Goal: Information Seeking & Learning: Learn about a topic

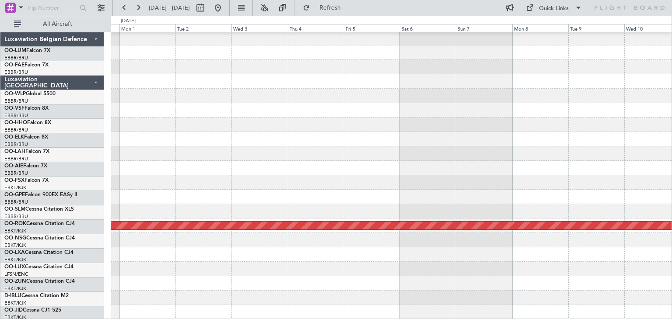
scroll to position [16, 0]
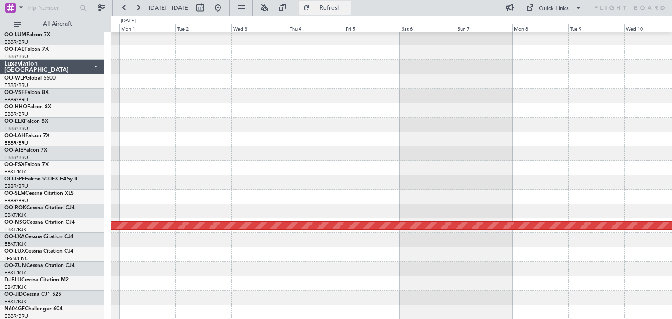
click at [333, 6] on button "Refresh" at bounding box center [325, 8] width 52 height 14
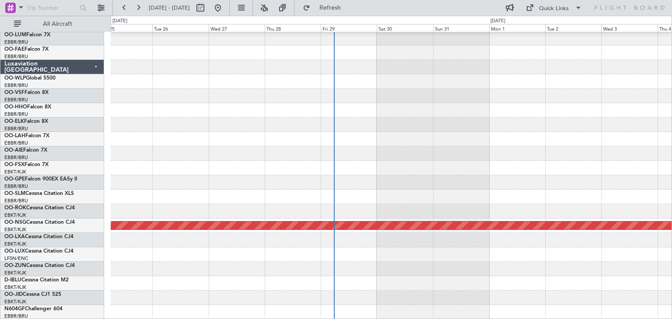
click at [624, 159] on div "Planned Maint Kortrijk-Wevelgem Planned Maint Paris (Le Bourget)" at bounding box center [391, 168] width 560 height 303
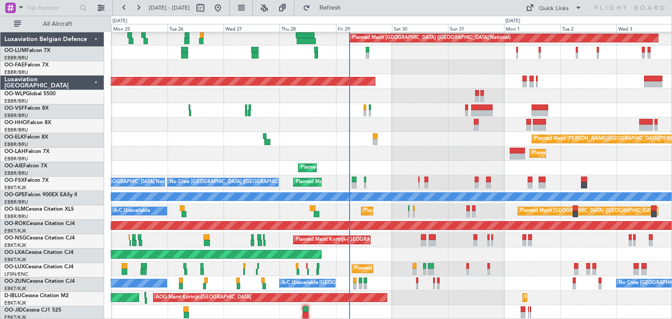
scroll to position [16, 0]
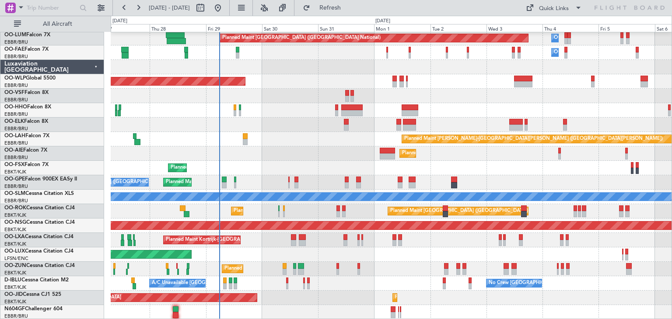
click at [282, 84] on div "Planned Maint [GEOGRAPHIC_DATA] ([GEOGRAPHIC_DATA] National) Owner [GEOGRAPHIC_…" at bounding box center [391, 168] width 560 height 303
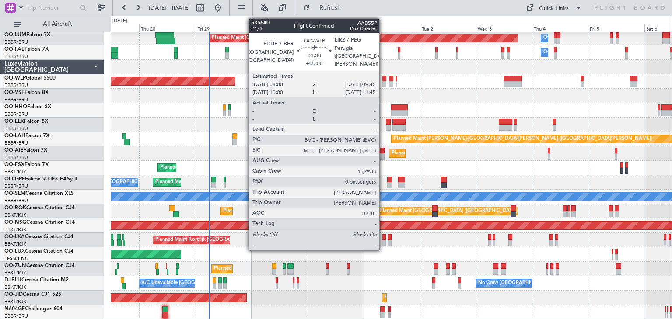
click at [383, 80] on div at bounding box center [384, 79] width 4 height 6
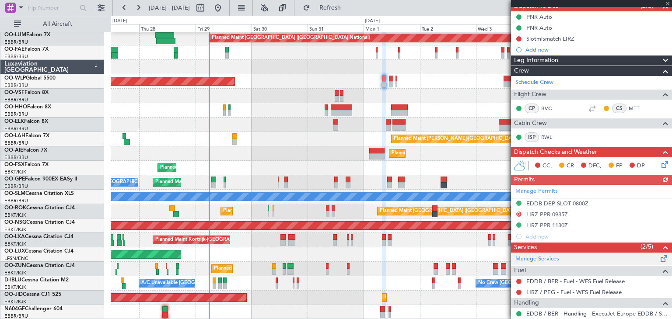
scroll to position [87, 0]
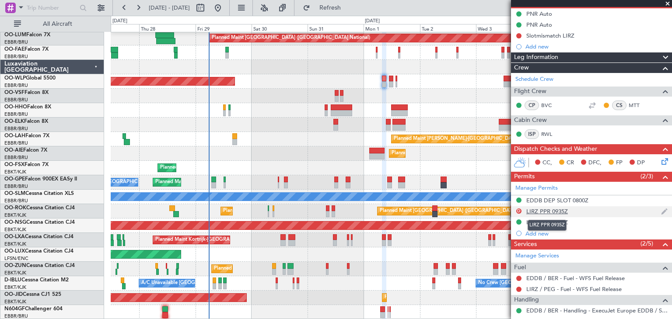
click at [542, 210] on div "LIRZ PPR 0935Z" at bounding box center [547, 211] width 42 height 7
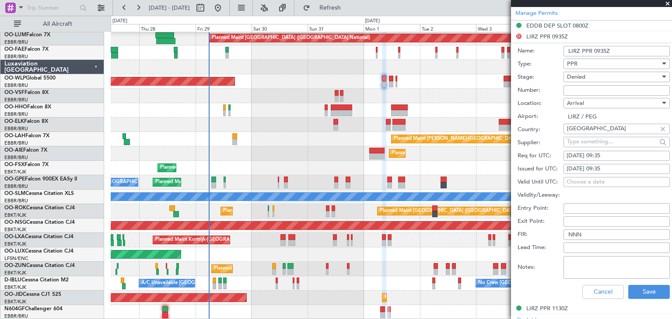
scroll to position [262, 0]
click at [592, 292] on button "Cancel" at bounding box center [603, 292] width 42 height 14
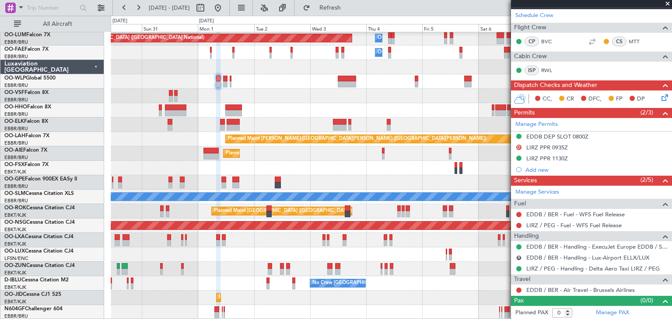
click at [105, 53] on div "Planned Maint [GEOGRAPHIC_DATA] ([GEOGRAPHIC_DATA] National) Owner [GEOGRAPHIC_…" at bounding box center [336, 167] width 672 height 303
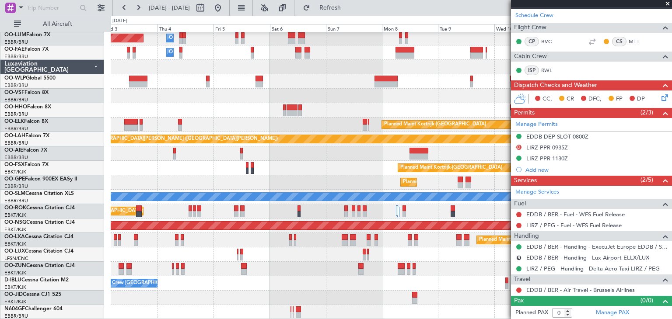
click at [118, 73] on div "Planned Maint [GEOGRAPHIC_DATA] ([GEOGRAPHIC_DATA] National) Owner [GEOGRAPHIC_…" at bounding box center [391, 168] width 560 height 303
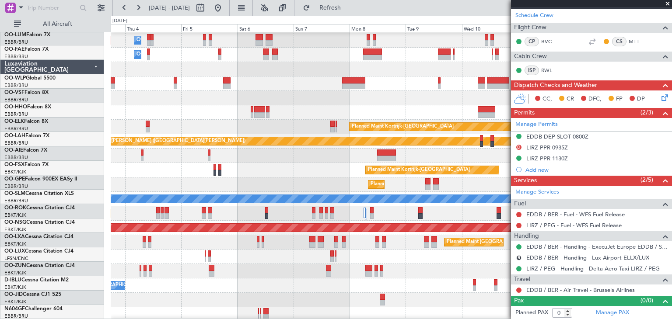
click at [129, 101] on div at bounding box center [391, 98] width 560 height 14
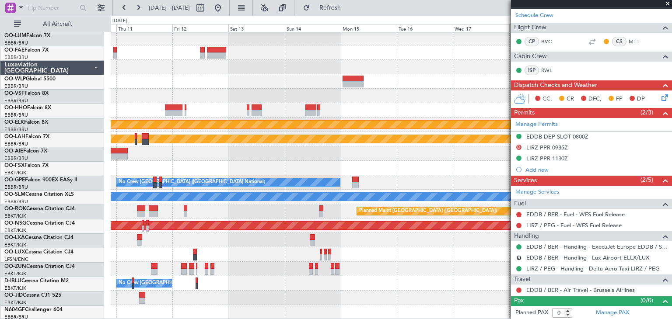
click at [116, 100] on div at bounding box center [391, 96] width 560 height 14
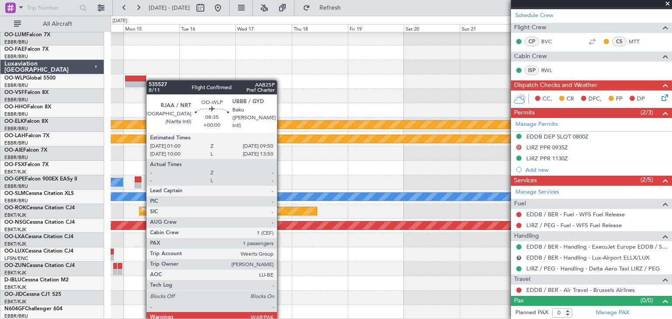
click at [138, 79] on div at bounding box center [391, 81] width 560 height 14
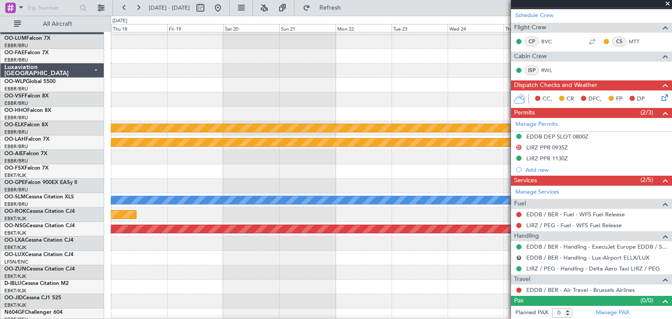
click at [133, 81] on div at bounding box center [391, 85] width 560 height 14
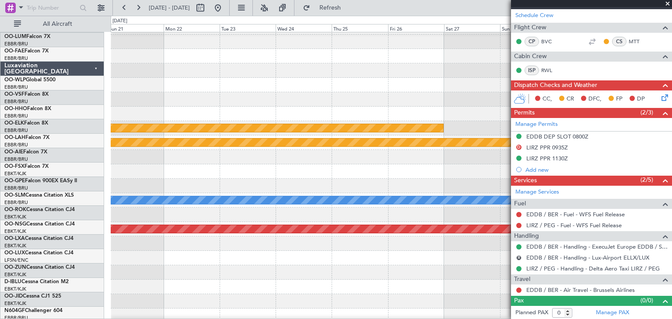
scroll to position [12, 0]
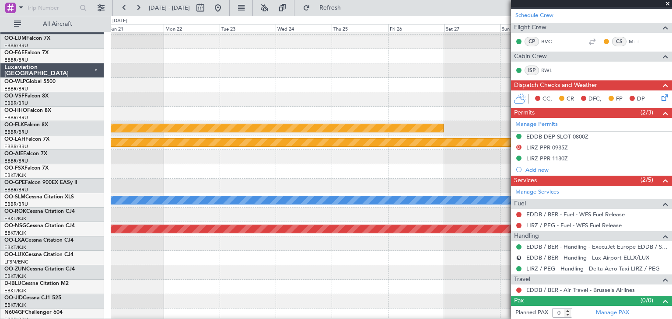
click at [181, 85] on div at bounding box center [391, 85] width 560 height 14
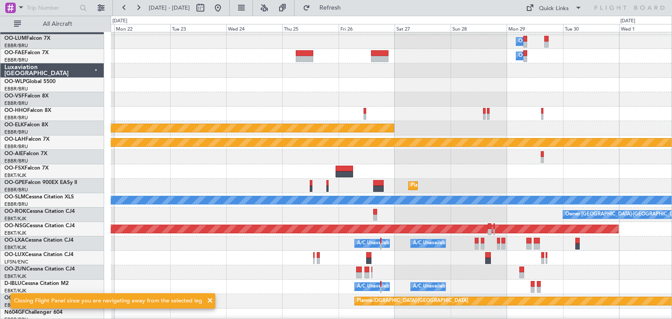
scroll to position [16, 0]
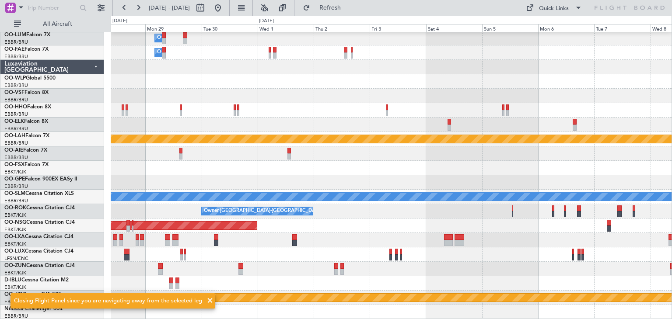
click at [220, 54] on div "Owner Melsbroek Air Base Owner [GEOGRAPHIC_DATA] Planned Maint [GEOGRAPHIC_DATA…" at bounding box center [391, 168] width 560 height 303
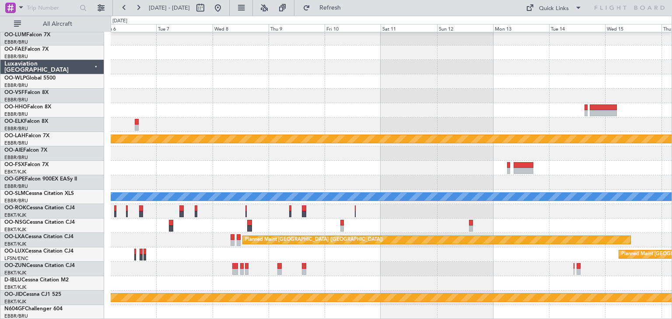
click at [107, 24] on fb-flight-board "[DATE] - [DATE] Refresh Quick Links All Aircraft Planned [GEOGRAPHIC_DATA][PERS…" at bounding box center [336, 163] width 672 height 313
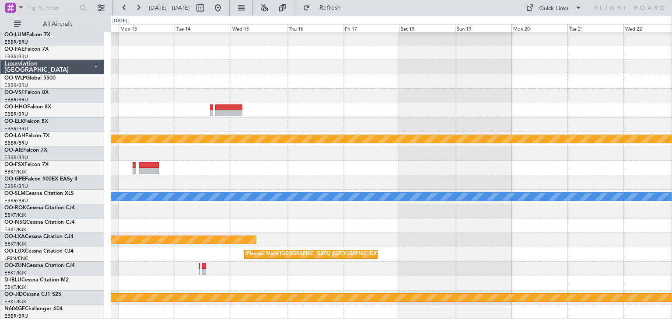
click at [170, 26] on div "Planned Maint [PERSON_NAME]-[GEOGRAPHIC_DATA][PERSON_NAME] ([GEOGRAPHIC_DATA][P…" at bounding box center [336, 167] width 672 height 303
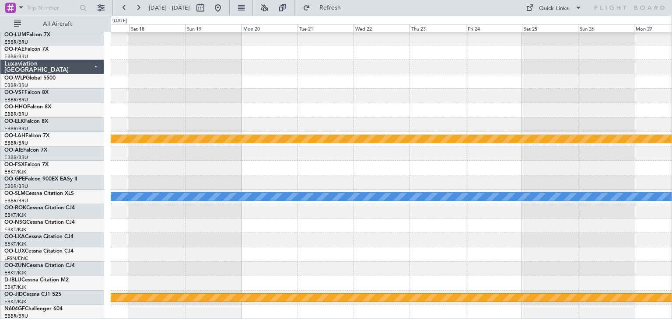
click at [275, 28] on div "Planned Maint [PERSON_NAME]-[GEOGRAPHIC_DATA][PERSON_NAME] ([GEOGRAPHIC_DATA][P…" at bounding box center [336, 167] width 672 height 303
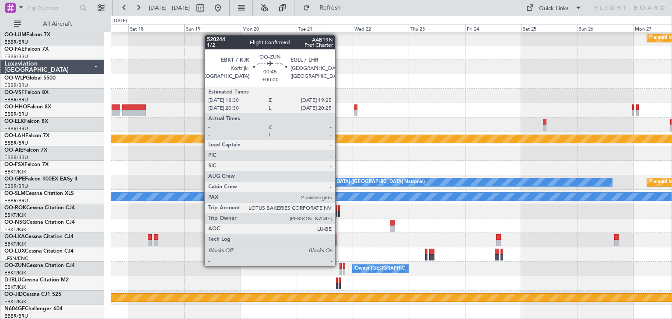
click at [339, 265] on div at bounding box center [340, 266] width 2 height 6
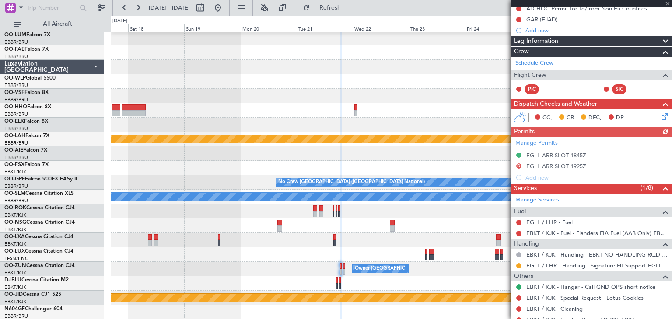
scroll to position [131, 0]
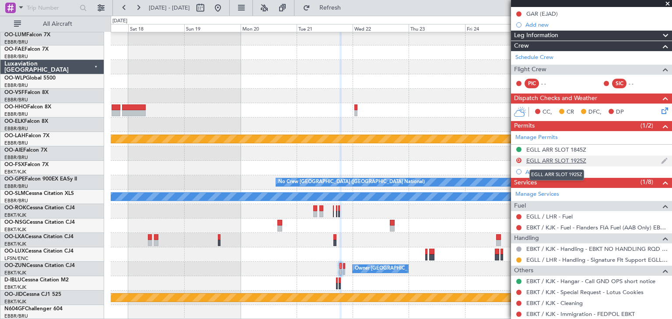
click at [534, 160] on div "EGLL ARR SLOT 1925Z" at bounding box center [556, 160] width 60 height 7
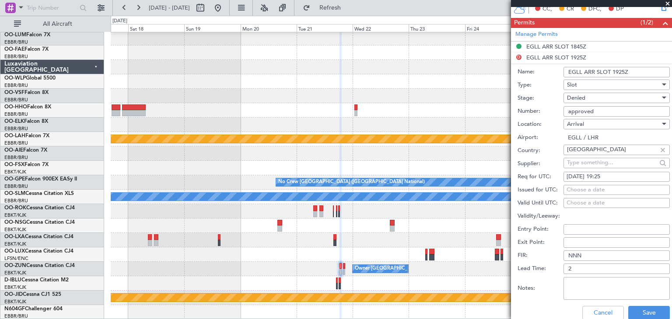
scroll to position [262, 0]
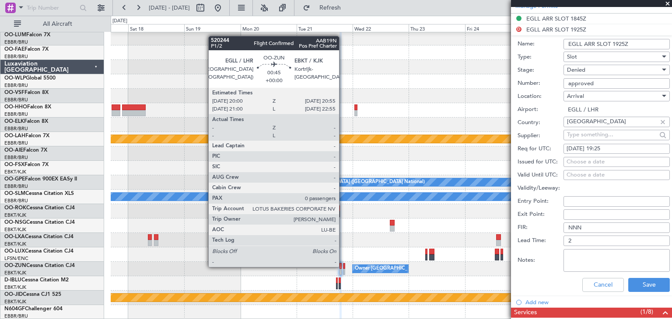
click at [343, 266] on div at bounding box center [344, 266] width 2 height 6
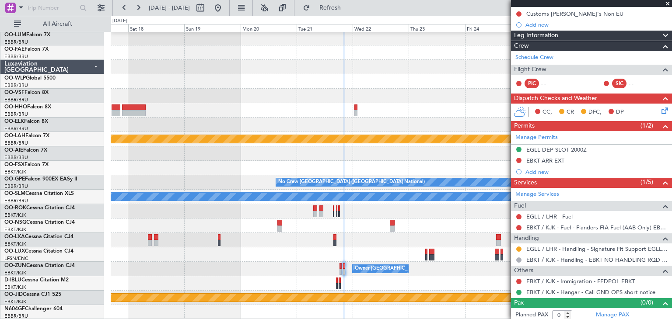
scroll to position [133, 0]
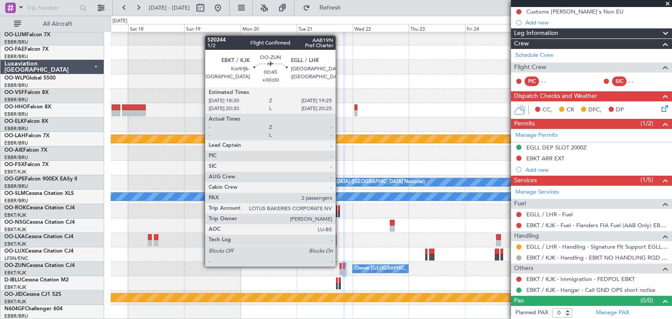
click at [339, 266] on div at bounding box center [340, 266] width 2 height 6
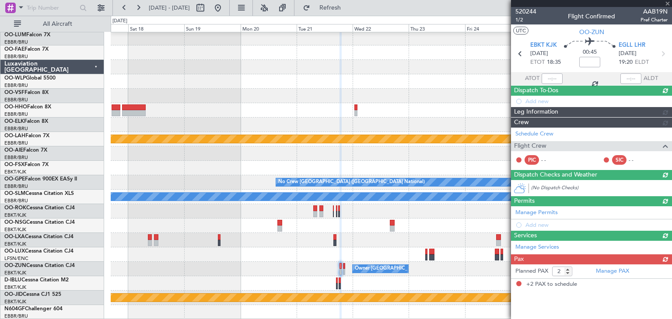
scroll to position [0, 0]
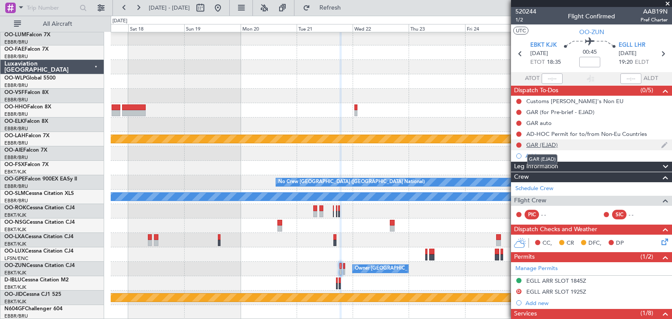
click at [552, 147] on div "GAR (EJAD)" at bounding box center [541, 144] width 31 height 7
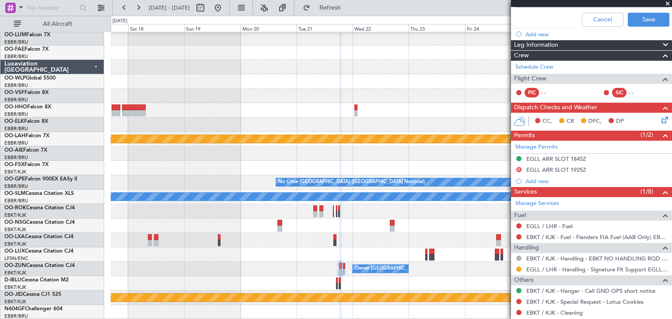
scroll to position [146, 0]
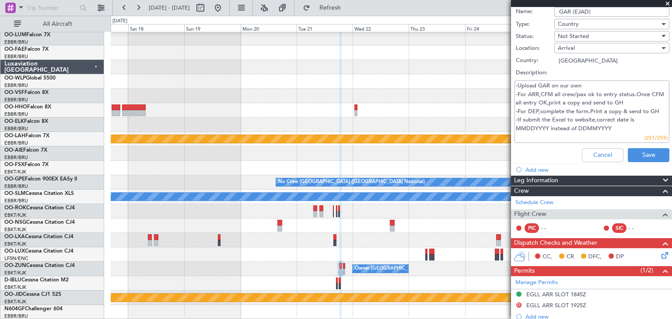
click at [666, 5] on span at bounding box center [667, 4] width 9 height 8
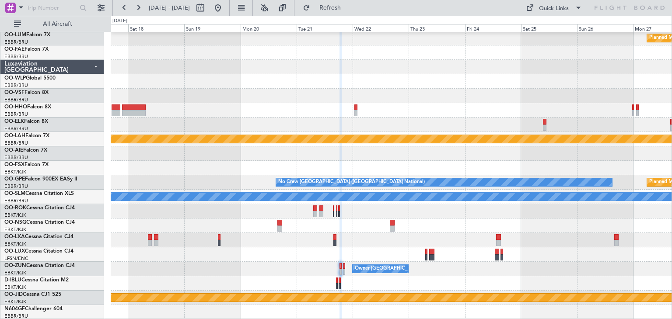
type input "0"
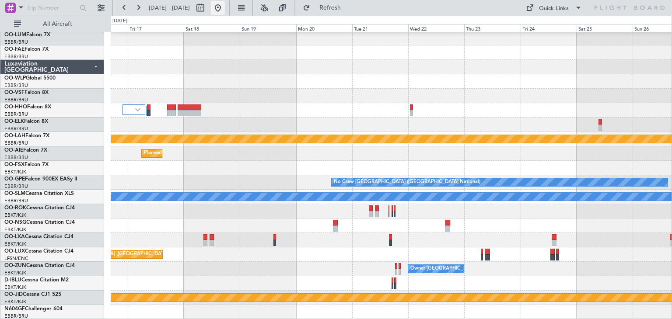
click at [225, 7] on button at bounding box center [218, 8] width 14 height 14
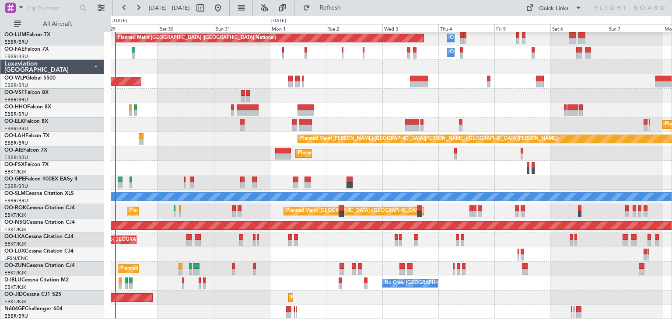
click at [249, 146] on div "Planned Maint [GEOGRAPHIC_DATA] ([GEOGRAPHIC_DATA] National) Owner [GEOGRAPHIC_…" at bounding box center [391, 168] width 560 height 303
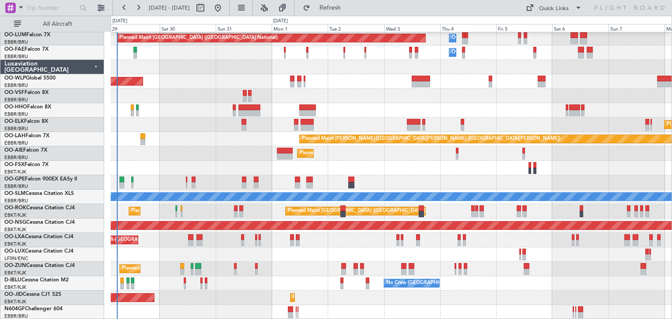
click at [253, 142] on div "Planned Maint [GEOGRAPHIC_DATA] ([GEOGRAPHIC_DATA] National) Owner [GEOGRAPHIC_…" at bounding box center [391, 168] width 560 height 303
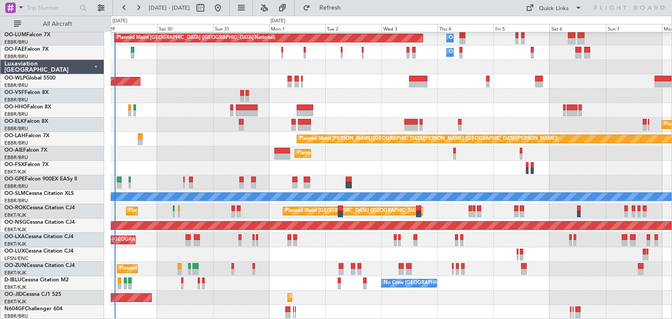
click at [470, 89] on div at bounding box center [391, 96] width 560 height 14
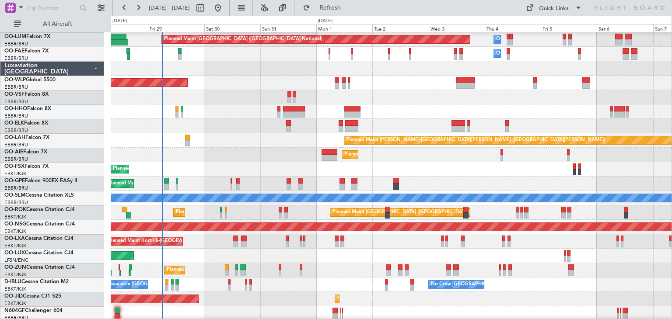
scroll to position [16, 0]
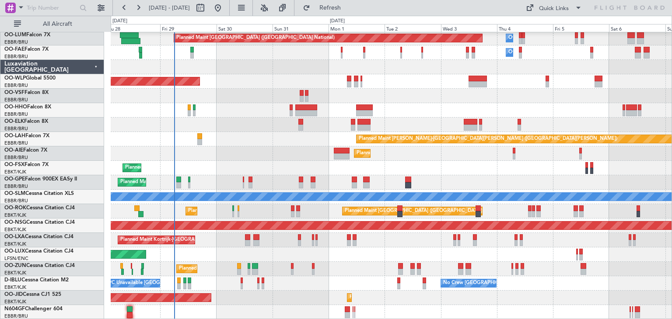
click at [210, 203] on div "Planned Maint [GEOGRAPHIC_DATA] ([GEOGRAPHIC_DATA] National) Owner [GEOGRAPHIC_…" at bounding box center [391, 168] width 560 height 303
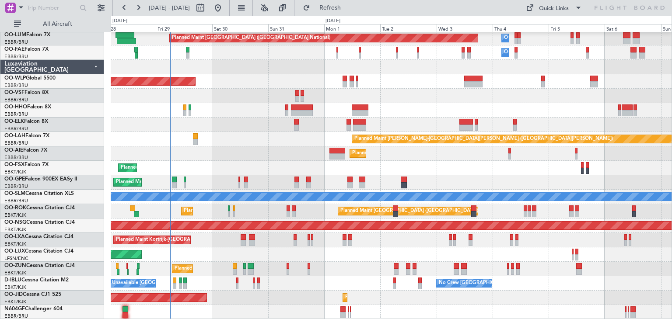
click at [209, 184] on div "Planned Maint [GEOGRAPHIC_DATA] ([GEOGRAPHIC_DATA] National) Owner [GEOGRAPHIC_…" at bounding box center [391, 168] width 560 height 303
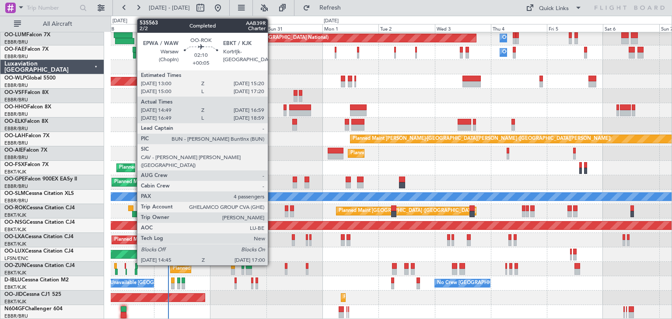
click at [133, 214] on div at bounding box center [135, 214] width 6 height 6
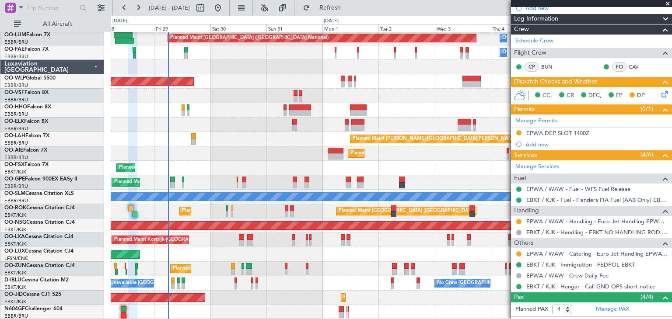
scroll to position [0, 0]
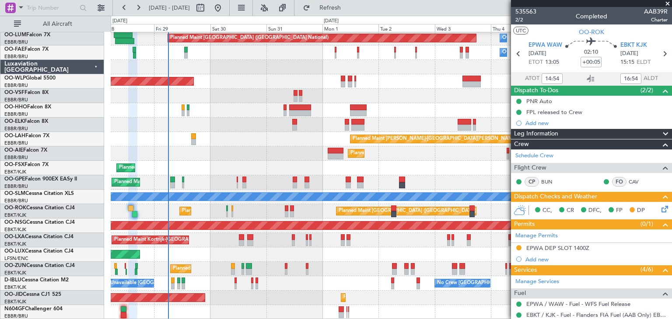
click at [666, 4] on span at bounding box center [667, 4] width 9 height 8
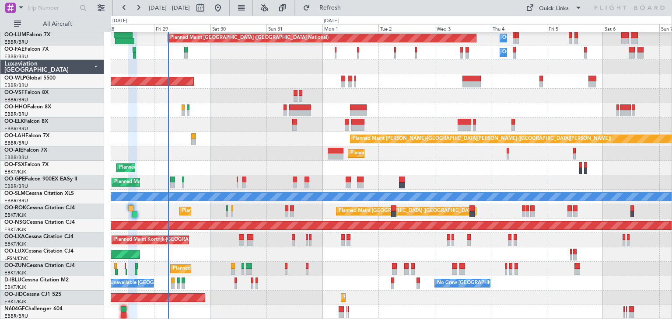
type input "0"
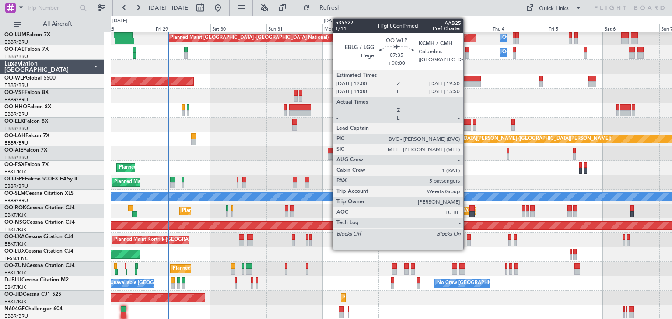
click at [467, 81] on div at bounding box center [471, 84] width 18 height 6
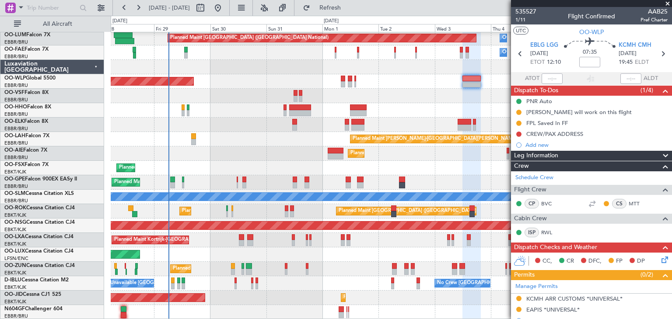
click at [666, 3] on span at bounding box center [667, 4] width 9 height 8
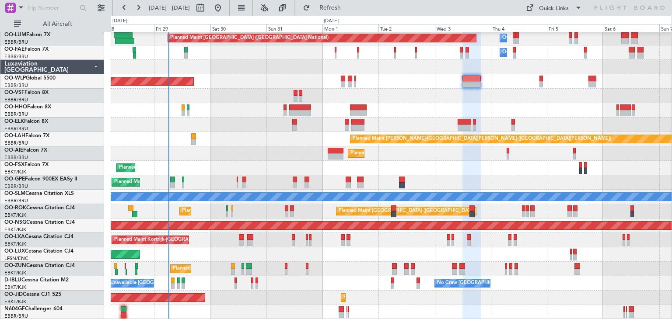
type input "0"
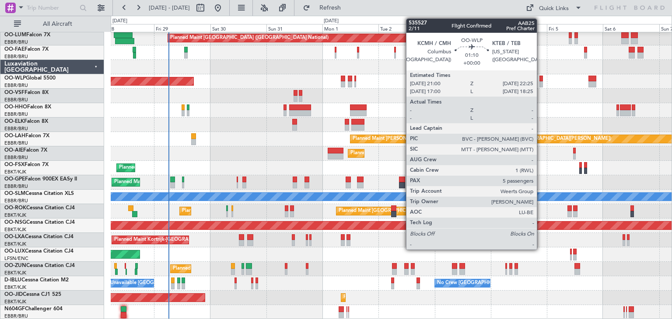
click at [540, 77] on div at bounding box center [540, 79] width 3 height 6
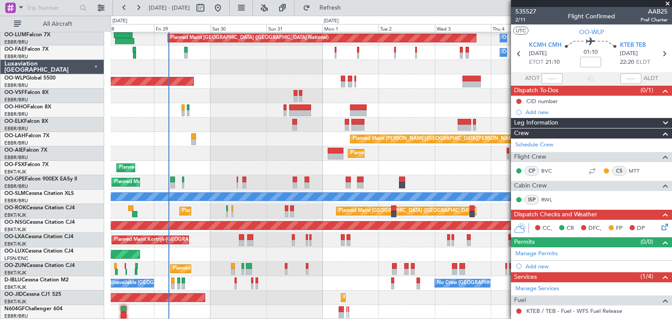
click at [667, 4] on span at bounding box center [667, 4] width 9 height 8
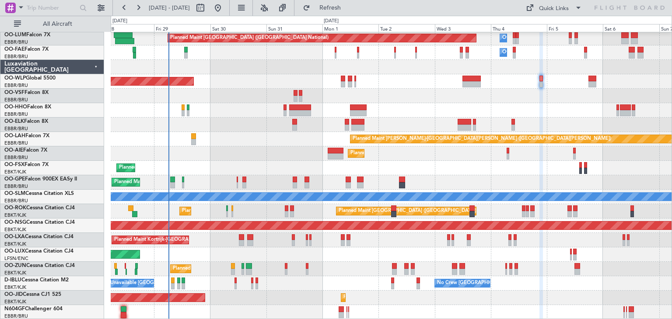
type input "0"
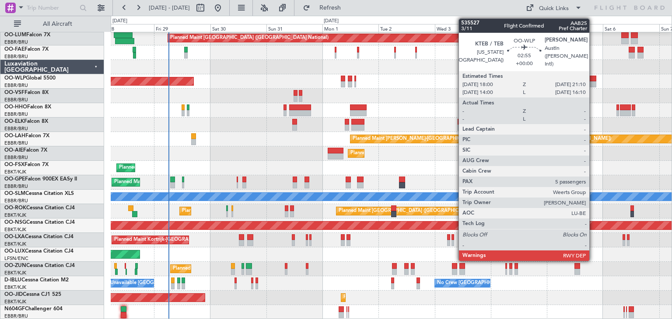
click at [593, 76] on div at bounding box center [591, 79] width 7 height 6
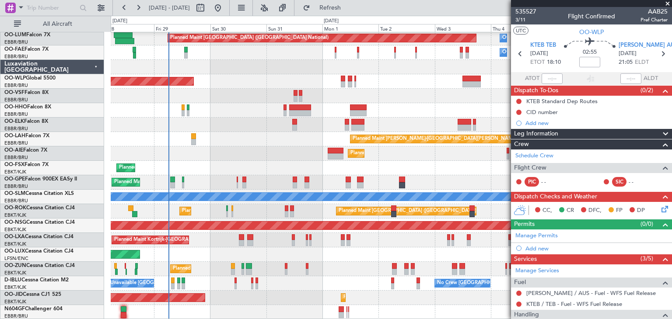
click at [666, 3] on span at bounding box center [667, 4] width 9 height 8
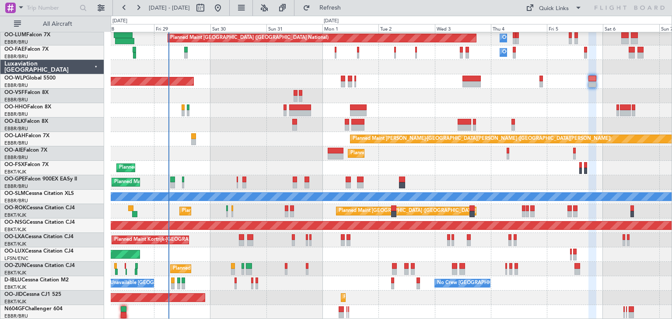
type input "0"
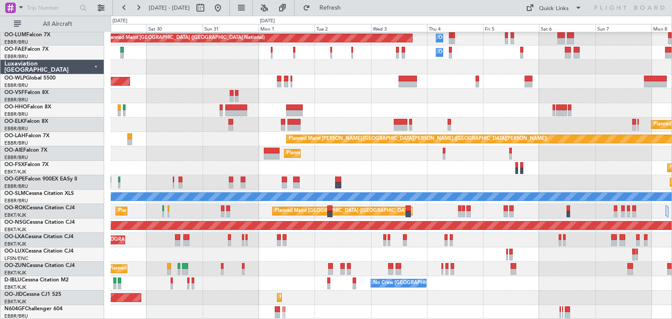
click at [551, 77] on div "Planned Maint [GEOGRAPHIC_DATA] ([GEOGRAPHIC_DATA])" at bounding box center [391, 81] width 560 height 14
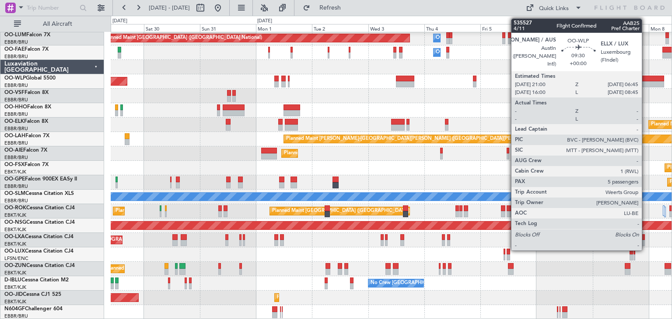
click at [645, 76] on div at bounding box center [652, 79] width 23 height 6
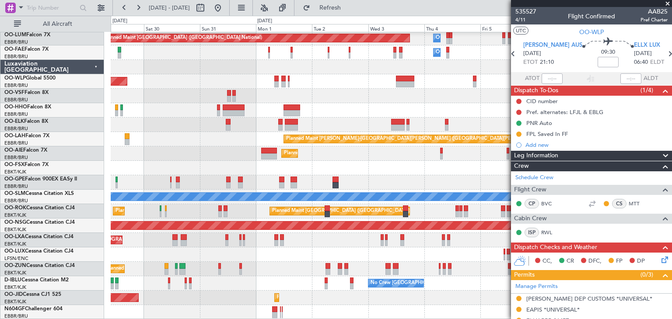
click at [665, 3] on span at bounding box center [667, 4] width 9 height 8
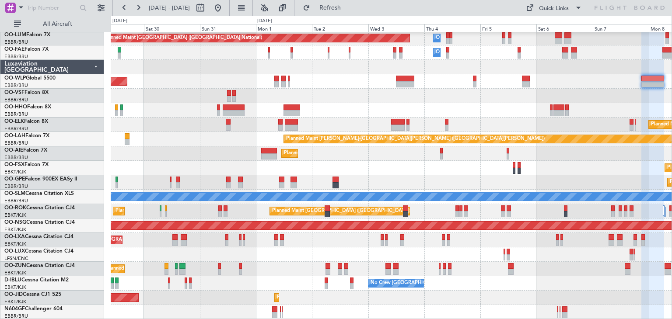
type input "0"
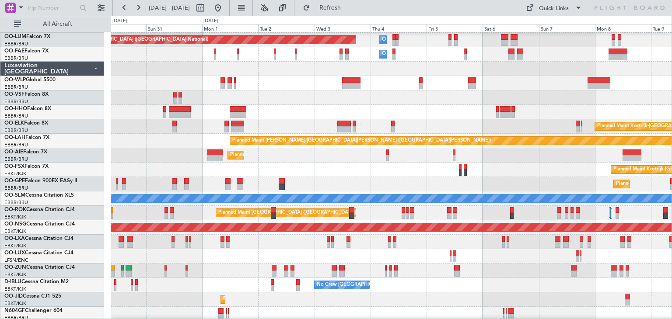
scroll to position [16, 0]
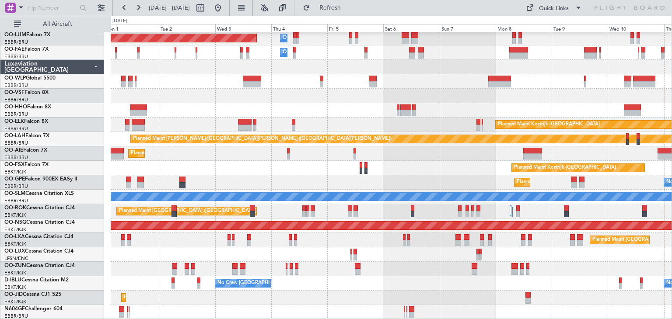
click at [483, 43] on div "Planned Maint [GEOGRAPHIC_DATA] ([GEOGRAPHIC_DATA] National) Owner [GEOGRAPHIC_…" at bounding box center [391, 168] width 560 height 303
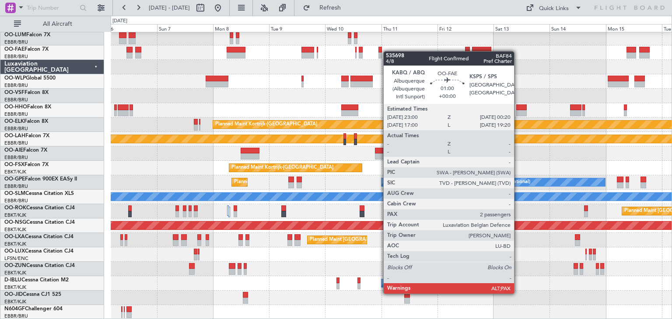
click at [383, 51] on div "Owner Melsbroek Air Base Planned Maint [GEOGRAPHIC_DATA] ([GEOGRAPHIC_DATA]) Ow…" at bounding box center [391, 168] width 560 height 303
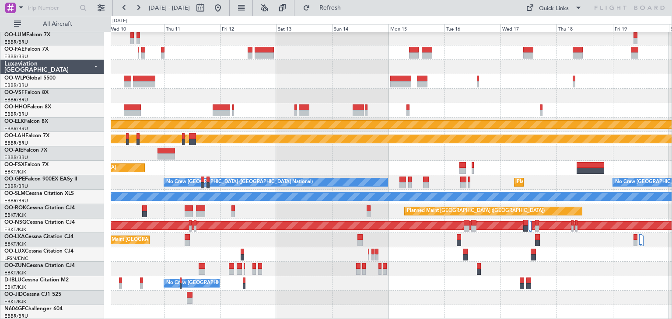
click at [435, 49] on div "Planned Maint Kortrijk-[GEOGRAPHIC_DATA] Planned [GEOGRAPHIC_DATA][PERSON_NAME]…" at bounding box center [391, 168] width 560 height 303
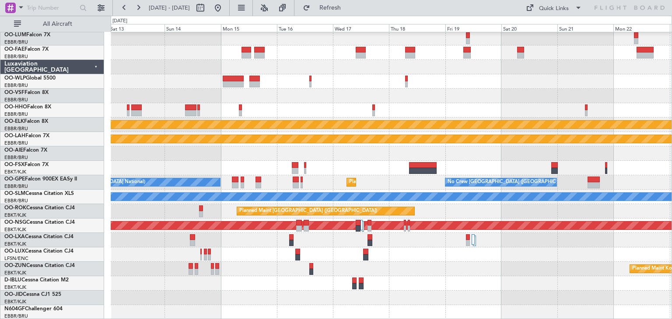
click at [449, 55] on div "Planned Maint Kortrijk-[GEOGRAPHIC_DATA] Planned [GEOGRAPHIC_DATA][PERSON_NAME]…" at bounding box center [391, 168] width 560 height 303
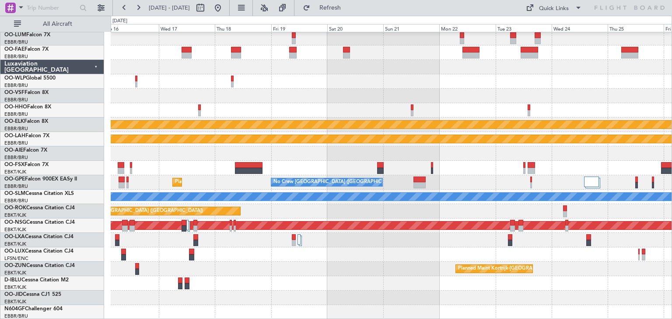
click at [532, 58] on div "Planned Maint Kortrijk-[GEOGRAPHIC_DATA] Planned [GEOGRAPHIC_DATA][PERSON_NAME]…" at bounding box center [391, 168] width 560 height 303
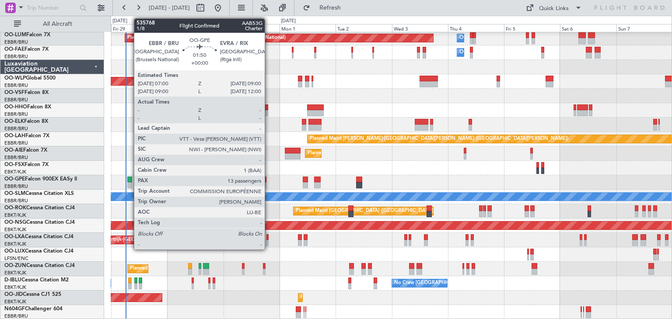
click at [129, 182] on div at bounding box center [129, 185] width 5 height 6
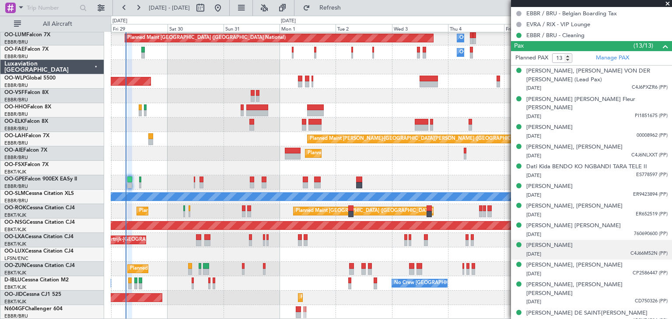
scroll to position [406, 0]
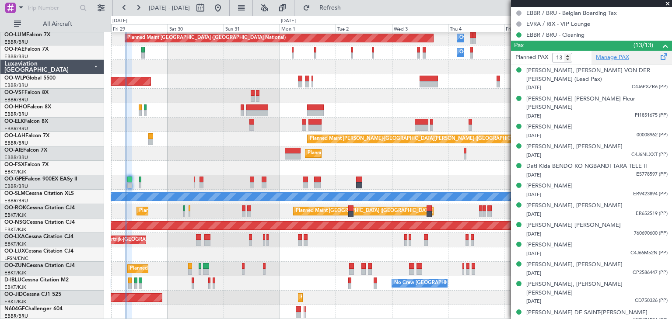
click at [619, 54] on link "Manage PAX" at bounding box center [611, 57] width 33 height 9
click at [669, 3] on span at bounding box center [667, 4] width 9 height 8
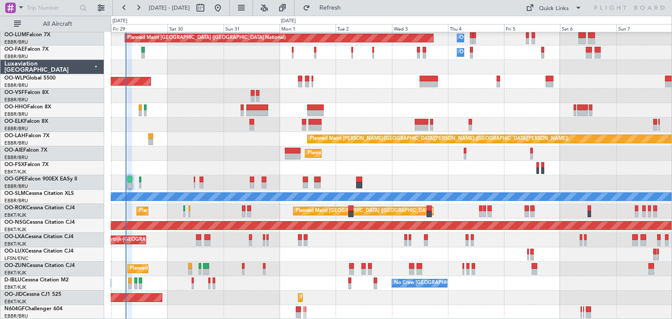
type input "0"
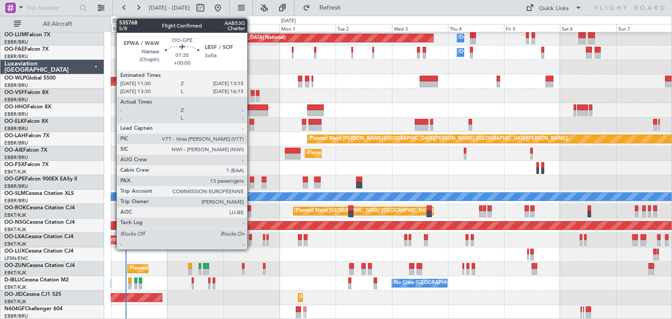
click at [251, 184] on div at bounding box center [252, 185] width 4 height 6
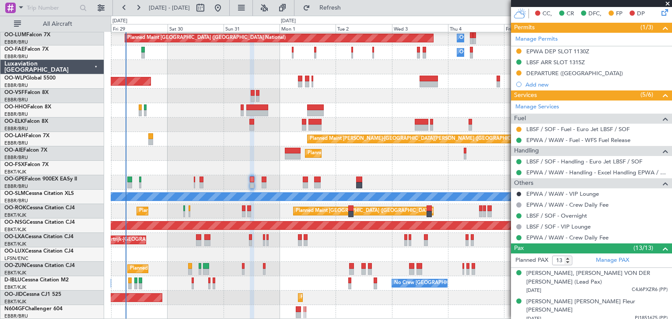
scroll to position [219, 0]
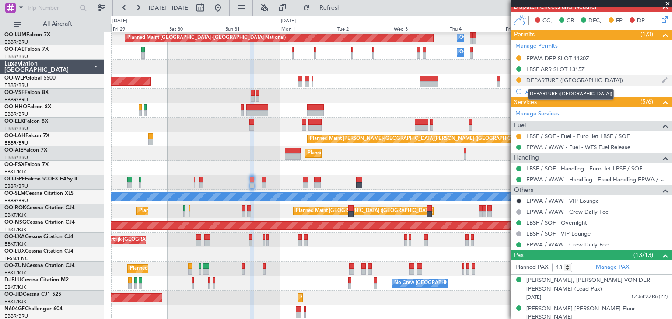
click at [535, 80] on div "DEPARTURE ([GEOGRAPHIC_DATA])" at bounding box center [574, 80] width 97 height 7
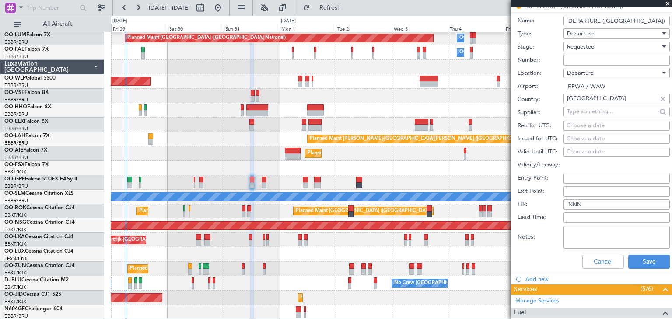
scroll to position [350, 0]
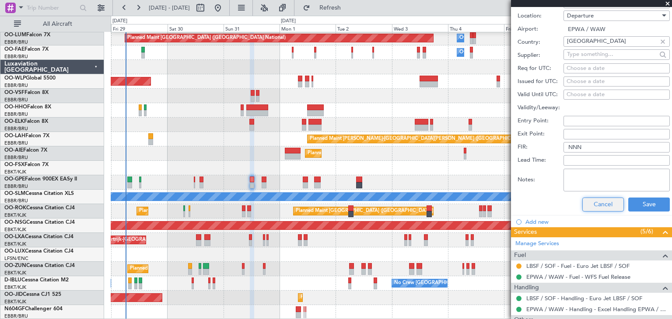
click at [585, 202] on button "Cancel" at bounding box center [603, 205] width 42 height 14
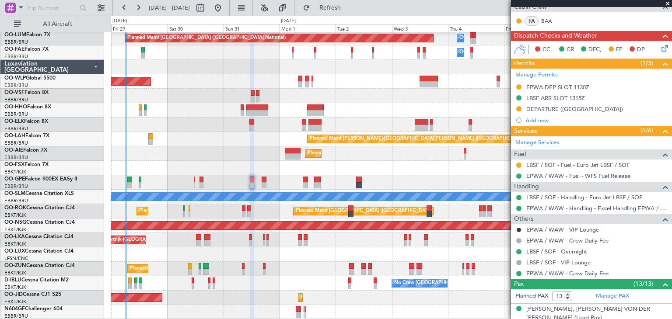
scroll to position [219, 0]
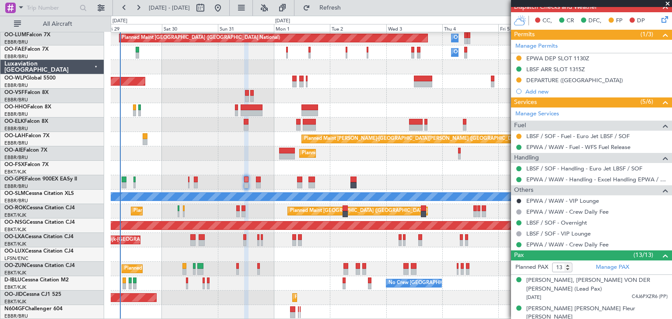
click at [262, 267] on div "Planned Maint [GEOGRAPHIC_DATA] ([GEOGRAPHIC_DATA] National) Owner [GEOGRAPHIC_…" at bounding box center [391, 168] width 560 height 303
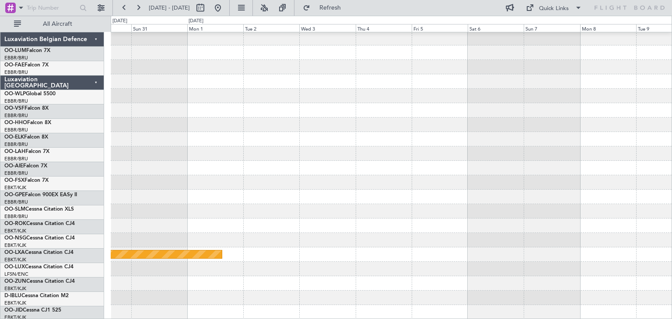
scroll to position [16, 0]
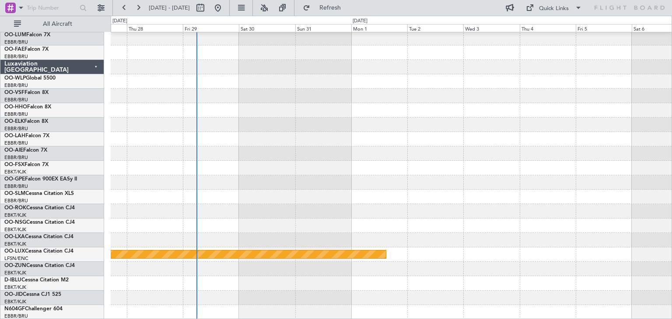
click at [446, 85] on div "Planned Maint [GEOGRAPHIC_DATA] ([GEOGRAPHIC_DATA])" at bounding box center [391, 168] width 560 height 303
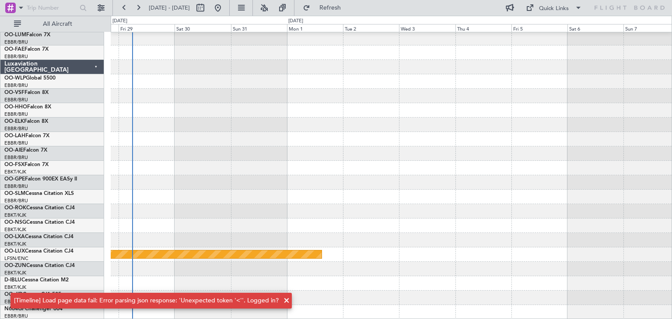
click at [379, 137] on div "Planned Maint [GEOGRAPHIC_DATA] ([GEOGRAPHIC_DATA])" at bounding box center [391, 168] width 560 height 303
